Goal: Check status

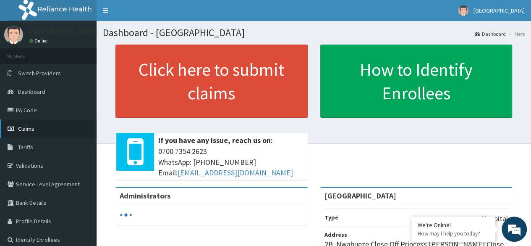
click at [37, 130] on link "Claims" at bounding box center [48, 128] width 97 height 18
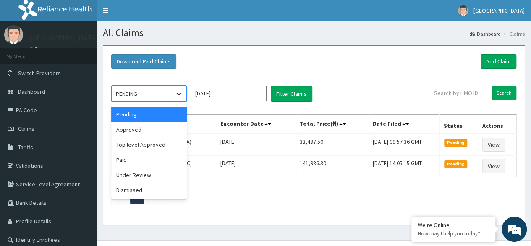
click at [178, 92] on icon at bounding box center [179, 93] width 8 height 8
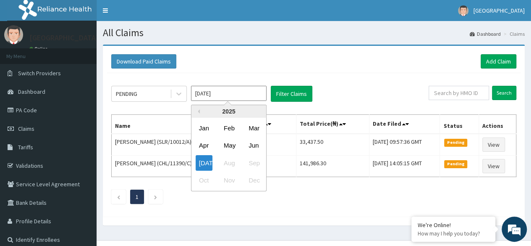
click at [257, 92] on input "[DATE]" at bounding box center [229, 93] width 76 height 15
drag, startPoint x: 188, startPoint y: 142, endPoint x: 174, endPoint y: 139, distance: 14.9
click at [174, 139] on div "Previous Year [DATE] Feb Mar Apr May Jun [DATE] Aug Sep Oct Nov Dec" at bounding box center [241, 149] width 143 height 89
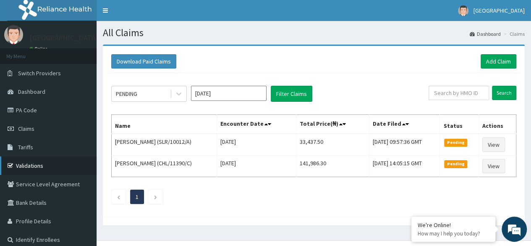
click at [29, 164] on link "Validations" at bounding box center [48, 165] width 97 height 18
